Goal: Download file/media

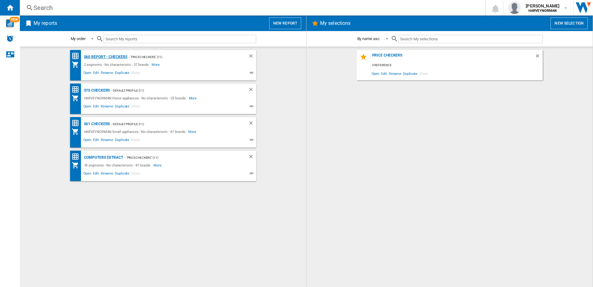
click at [105, 58] on div "060 report - Checkers" at bounding box center [105, 57] width 45 height 8
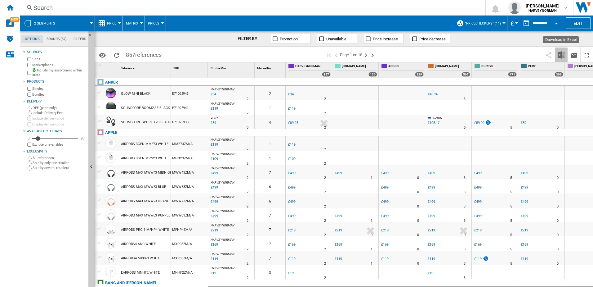
click at [564, 55] on img "Download in Excel" at bounding box center [561, 54] width 7 height 7
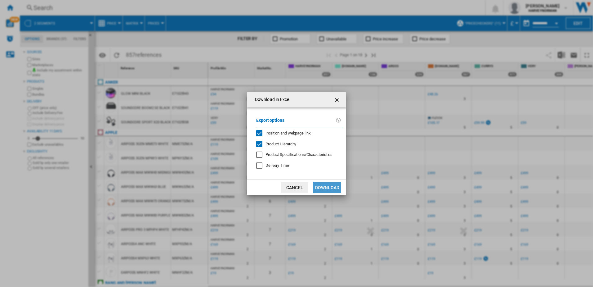
click at [336, 185] on button "Download" at bounding box center [327, 187] width 28 height 11
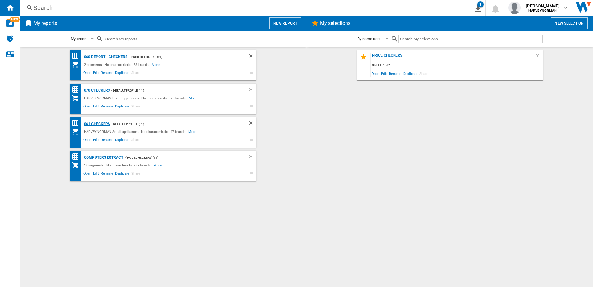
click at [102, 122] on div "061 Checkers" at bounding box center [97, 124] width 28 height 8
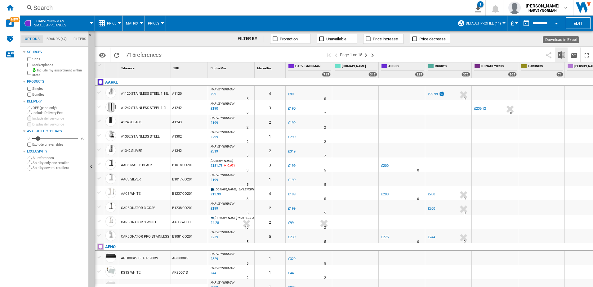
click at [560, 54] on img "Download in Excel" at bounding box center [561, 54] width 7 height 7
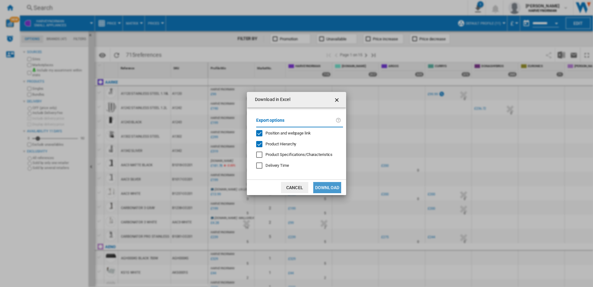
click at [335, 184] on button "Download" at bounding box center [327, 187] width 28 height 11
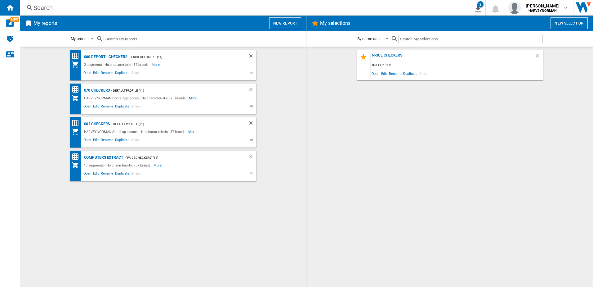
click at [101, 88] on div "070 Checkers" at bounding box center [97, 91] width 28 height 8
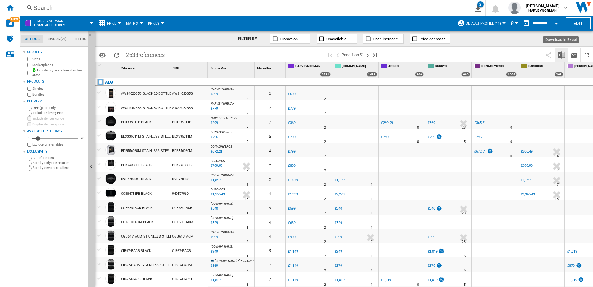
click at [563, 58] on img "Download in Excel" at bounding box center [561, 54] width 7 height 7
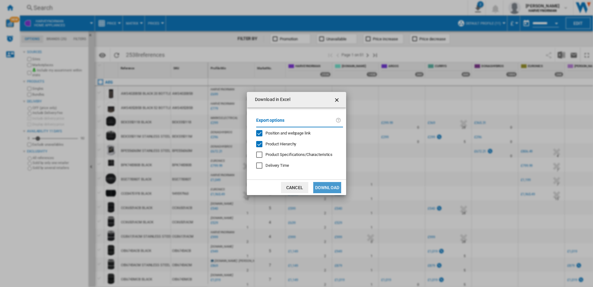
click at [323, 186] on button "Download" at bounding box center [327, 187] width 28 height 11
